Goal: Task Accomplishment & Management: Manage account settings

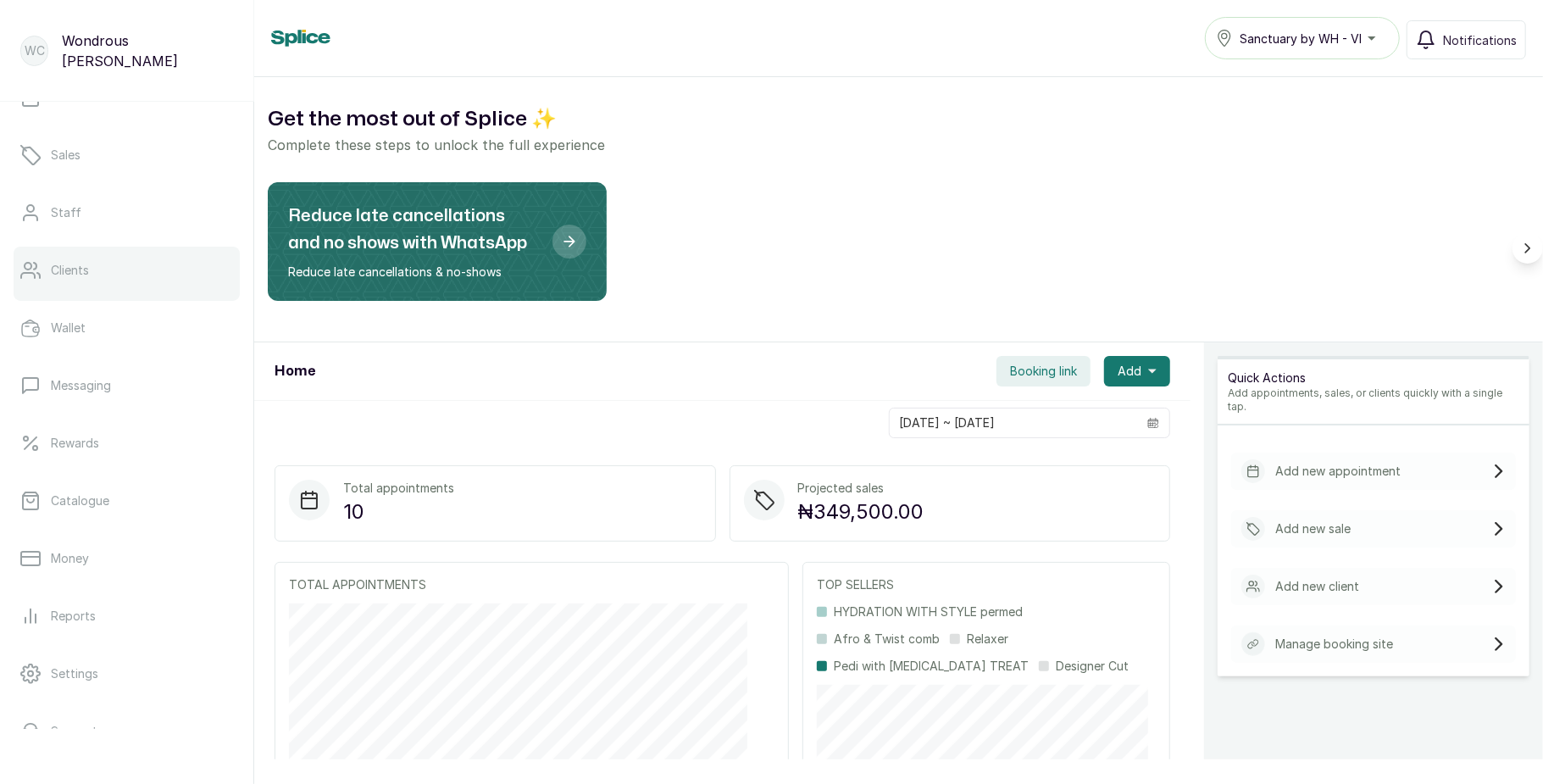
scroll to position [89, 0]
click at [125, 225] on link "Staff" at bounding box center [126, 219] width 226 height 47
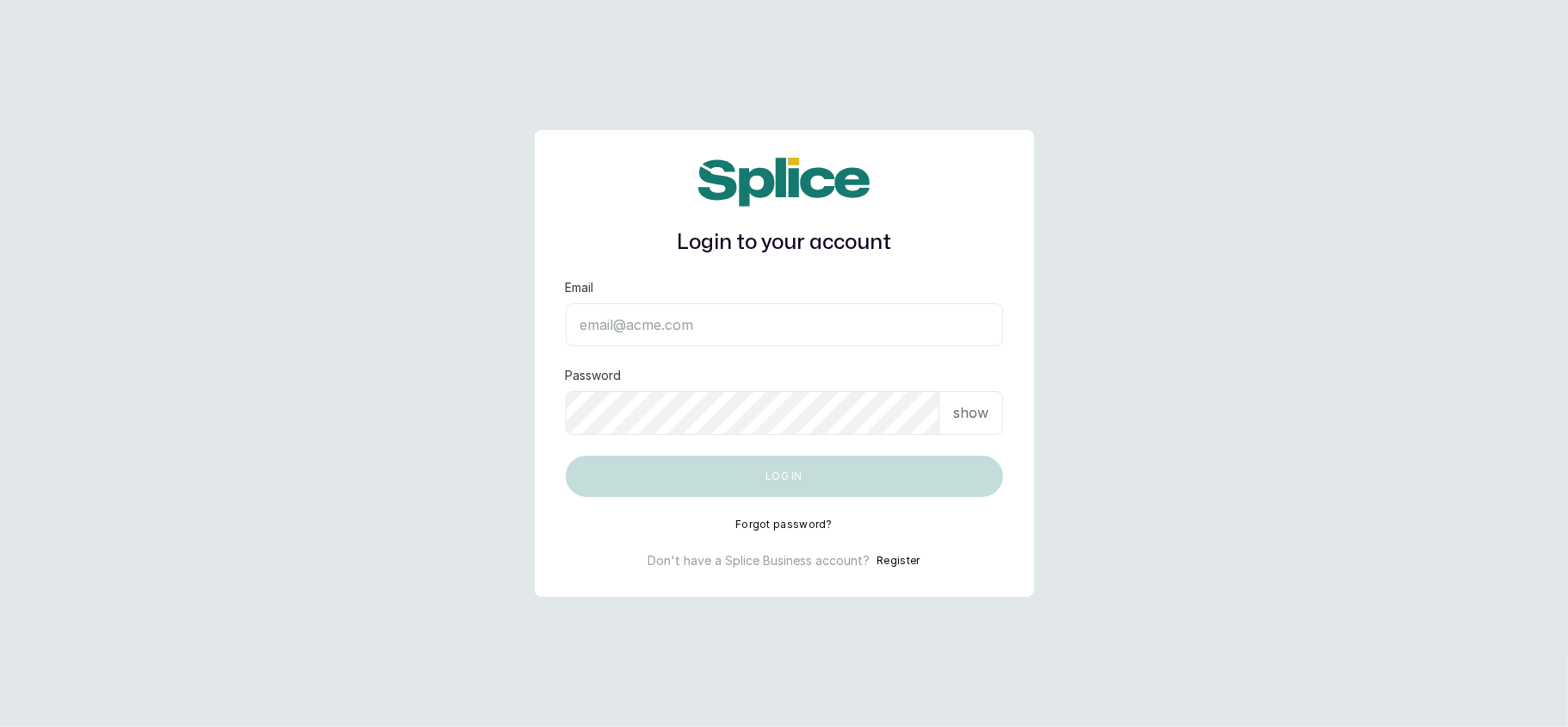
click at [663, 329] on input "Email" at bounding box center [784, 325] width 437 height 43
type input "[EMAIL_ADDRESS][DOMAIN_NAME]"
click at [992, 408] on div "show" at bounding box center [971, 413] width 64 height 44
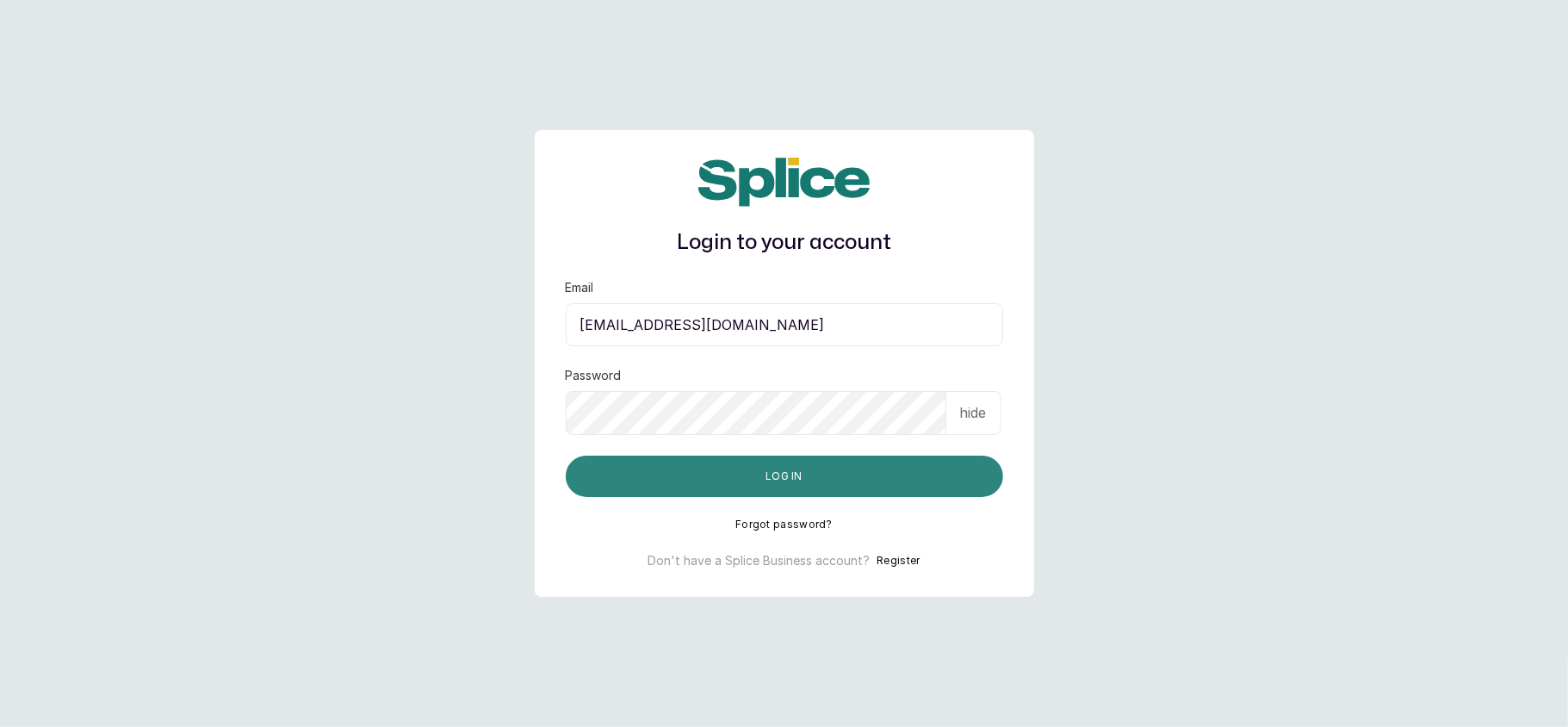
click at [885, 466] on button "Log in" at bounding box center [784, 477] width 437 height 41
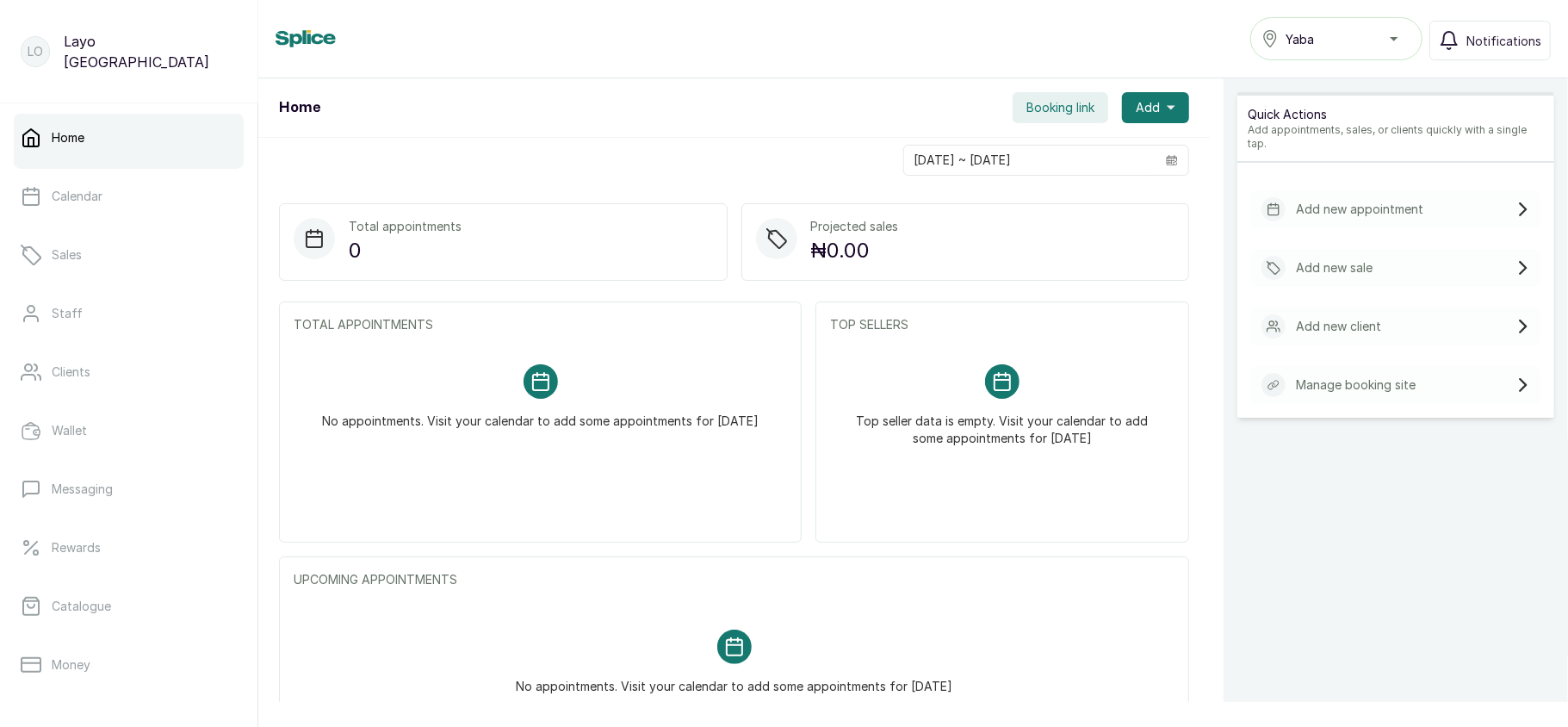
click at [1337, 38] on div "Yaba" at bounding box center [1337, 38] width 150 height 21
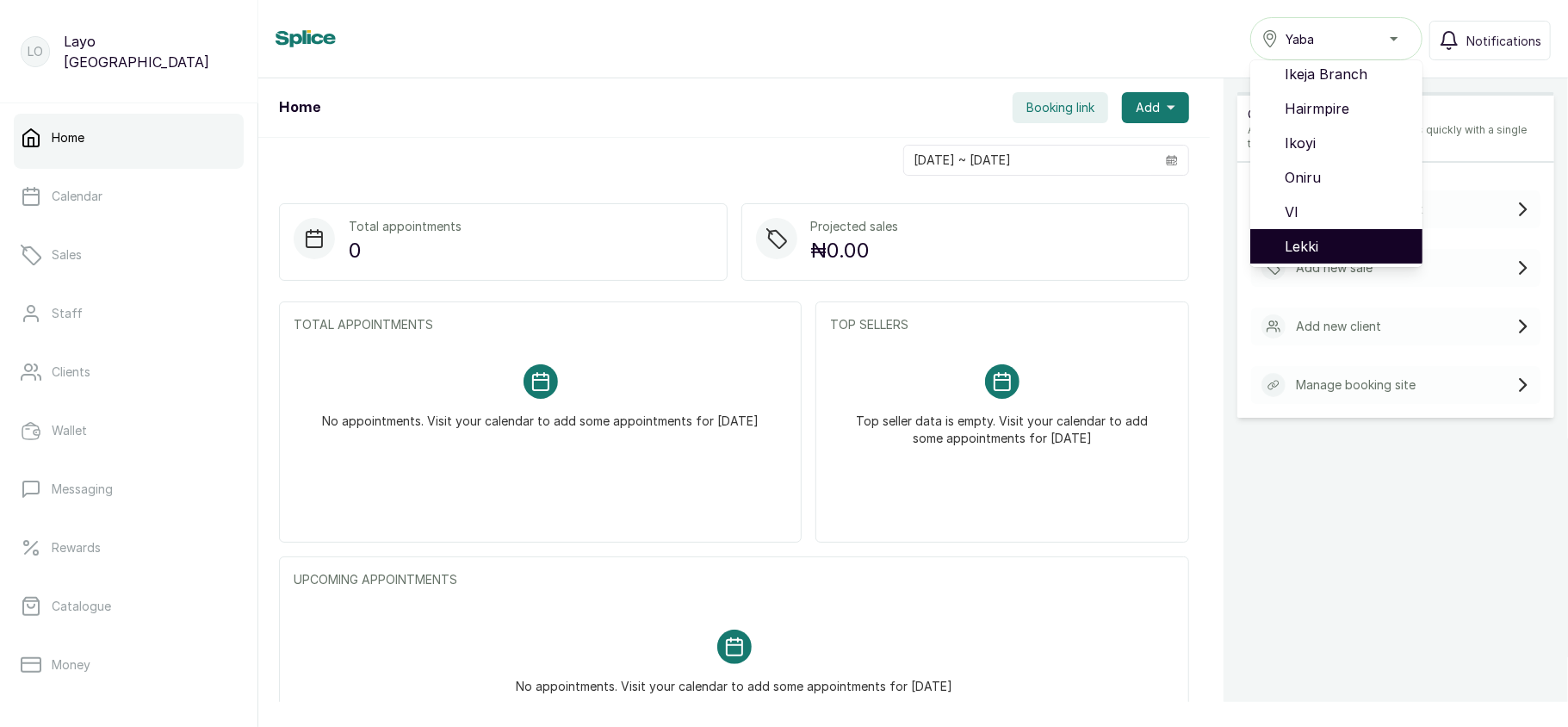
click at [1327, 243] on span "Lekki" at bounding box center [1347, 246] width 124 height 21
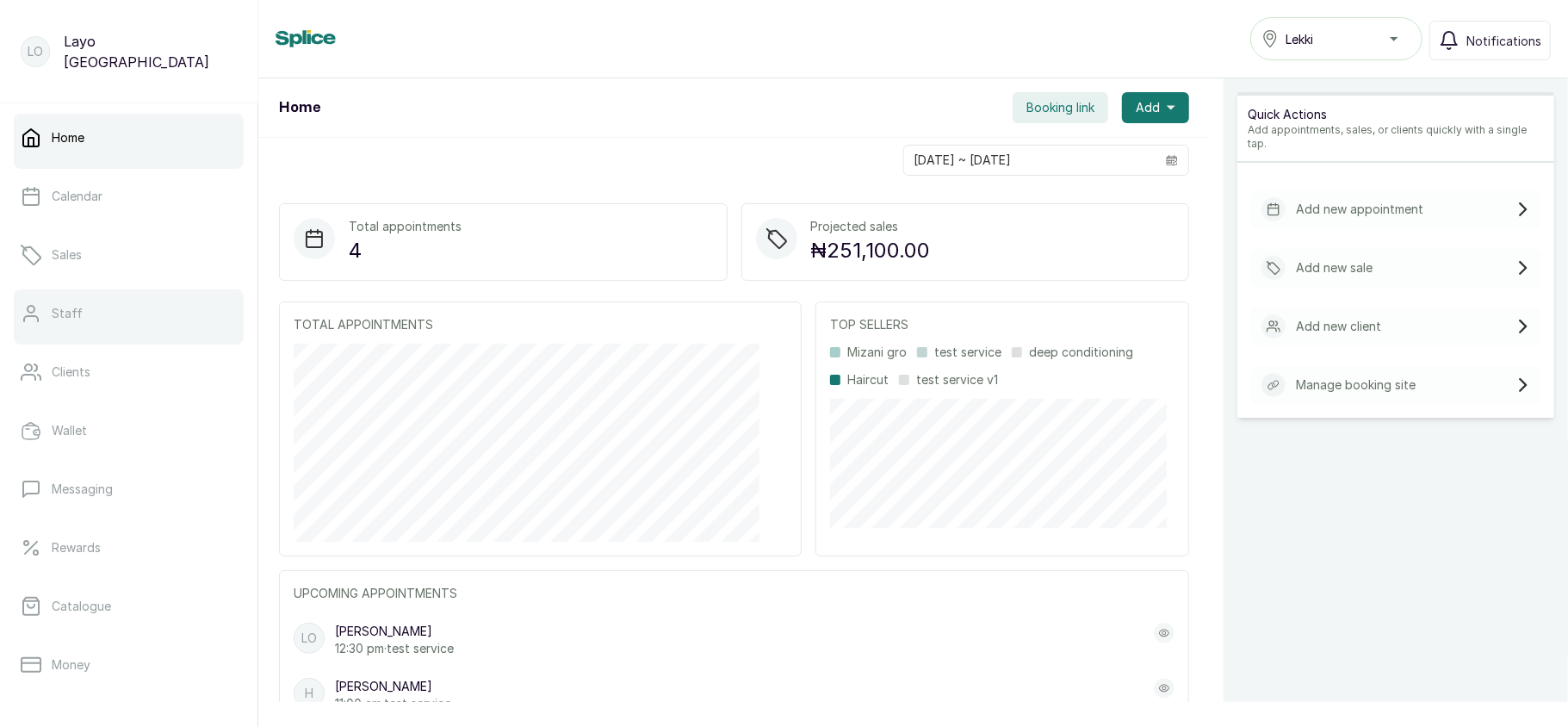
click at [115, 308] on link "Staff" at bounding box center [128, 313] width 229 height 48
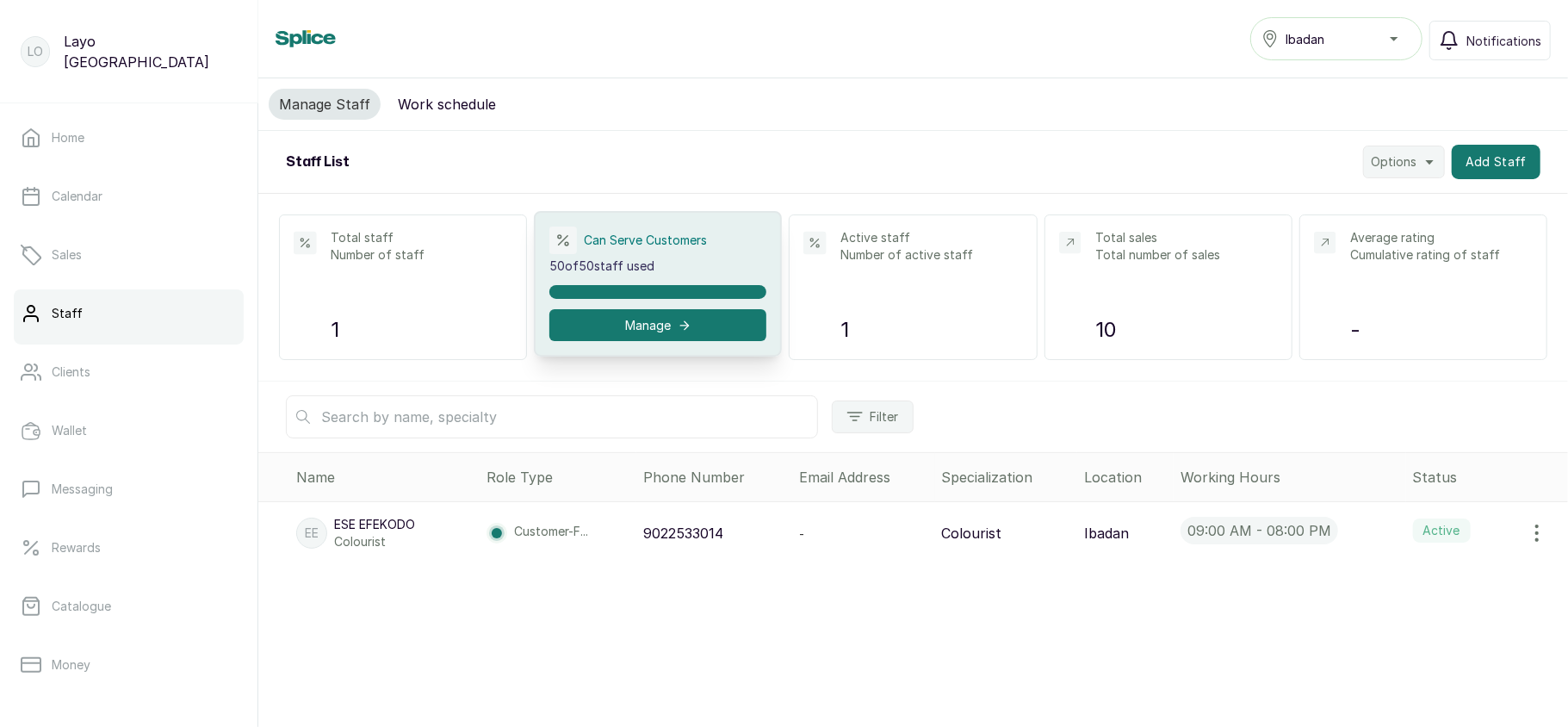
click at [615, 321] on button "Manage" at bounding box center [658, 325] width 217 height 32
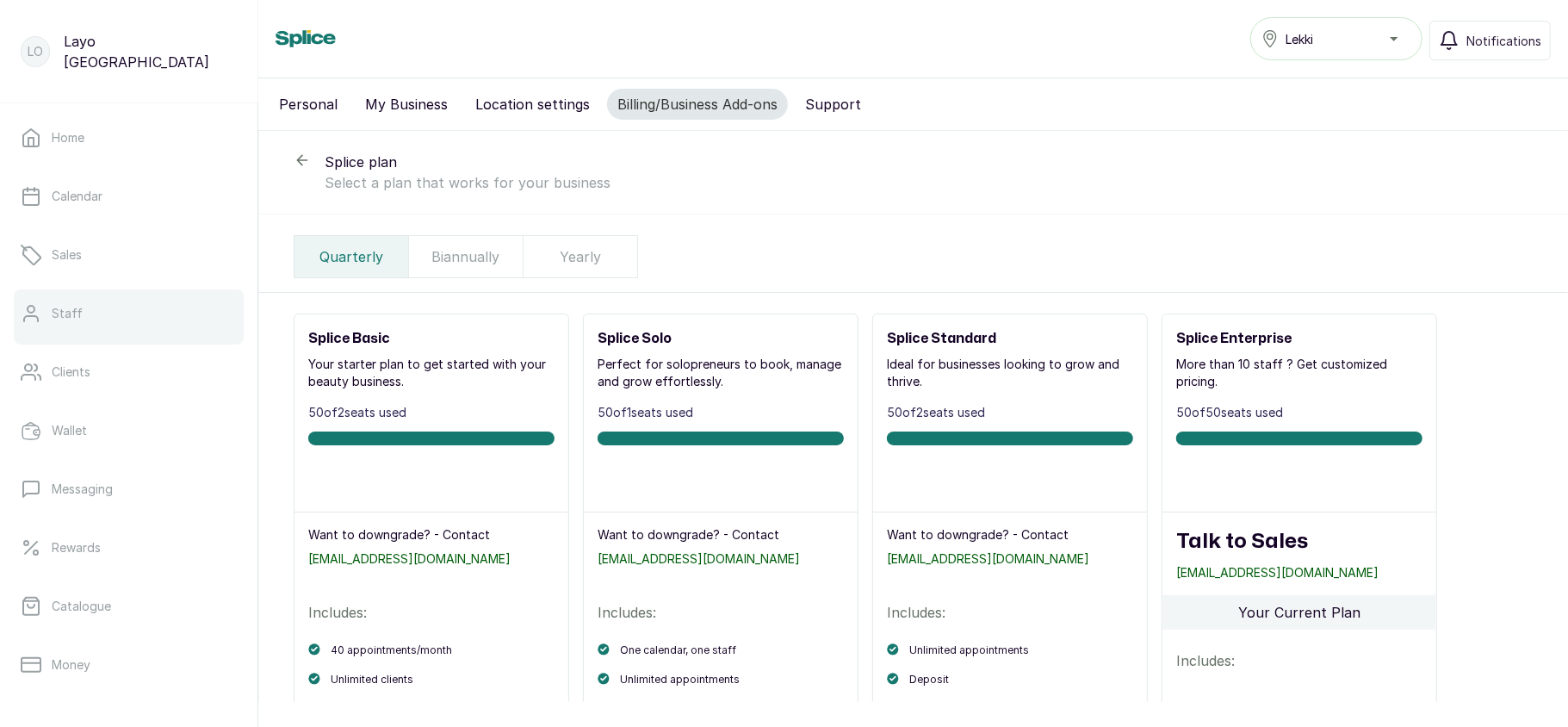
click at [155, 320] on link "Staff" at bounding box center [128, 313] width 229 height 48
